Goal: Find specific page/section: Find specific page/section

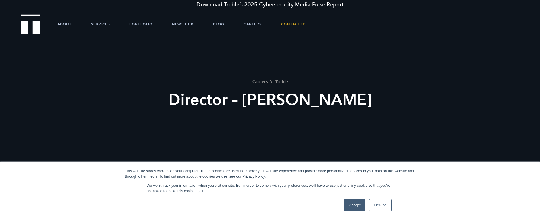
scroll to position [11, 0]
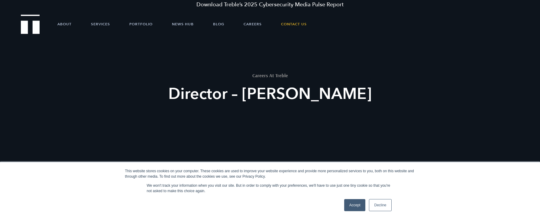
click at [386, 207] on link "Decline" at bounding box center [380, 205] width 22 height 12
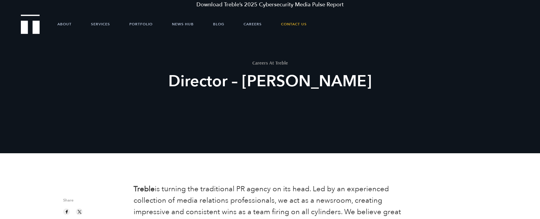
scroll to position [0, 0]
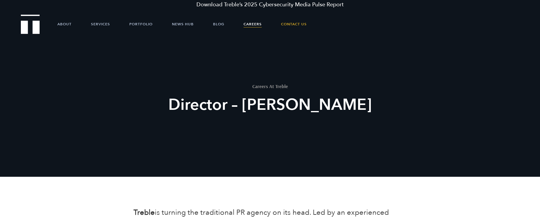
click at [249, 25] on link "Careers" at bounding box center [252, 24] width 18 height 18
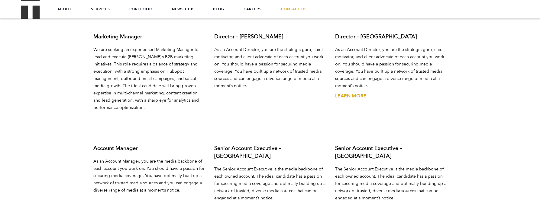
scroll to position [2250, 0]
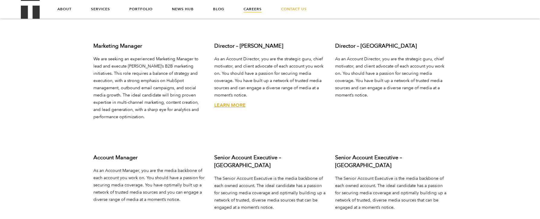
click at [237, 102] on link "Learn More" at bounding box center [229, 105] width 31 height 7
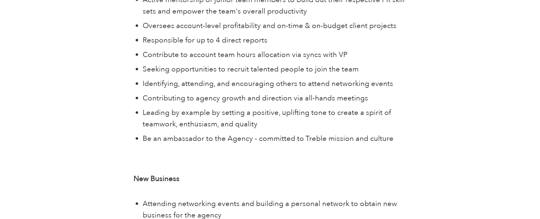
scroll to position [1207, 0]
